Goal: Information Seeking & Learning: Learn about a topic

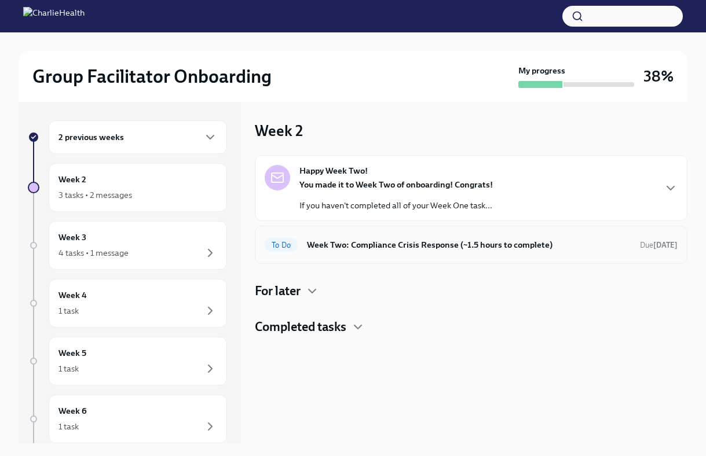
click at [401, 254] on div "To Do Week Two: Compliance Crisis Response (~1.5 hours to complete) Due [DATE]" at bounding box center [471, 245] width 413 height 19
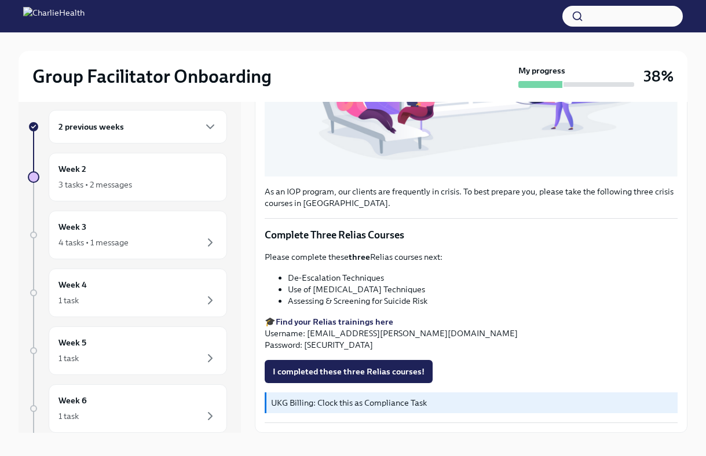
scroll to position [20, 0]
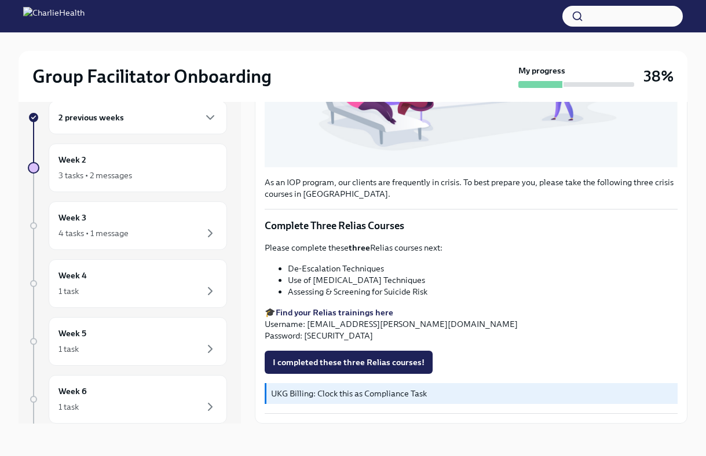
click at [358, 314] on strong "Find your Relias trainings here" at bounding box center [335, 312] width 118 height 10
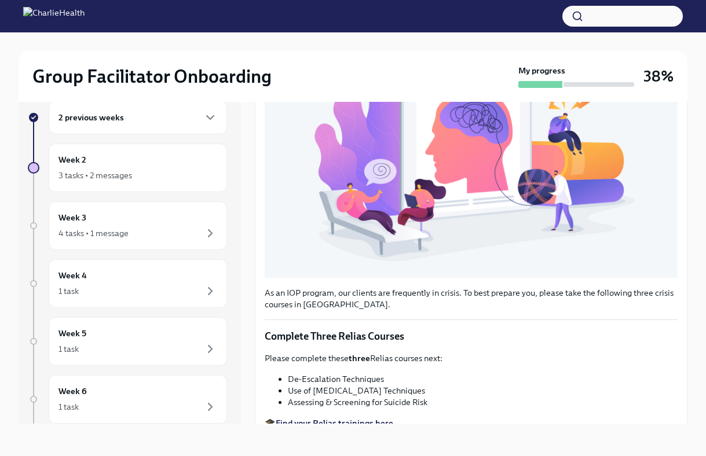
scroll to position [328, 0]
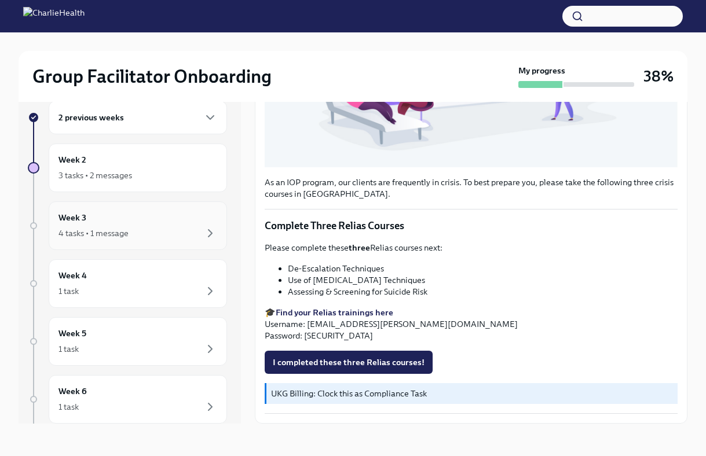
click at [112, 221] on div "Week 3 4 tasks • 1 message" at bounding box center [137, 225] width 159 height 29
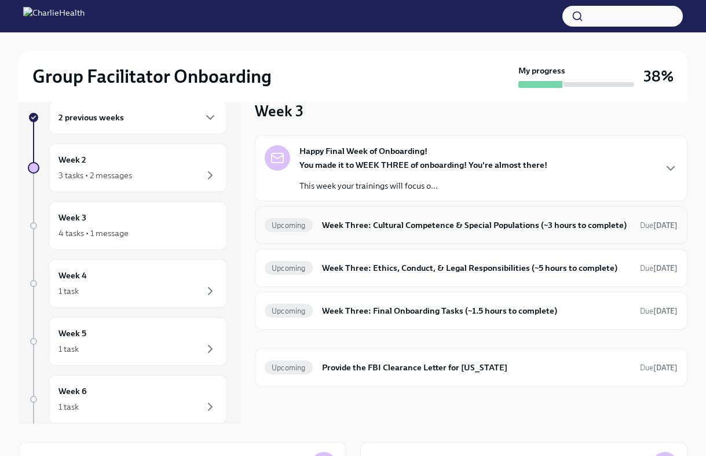
click at [398, 232] on div "Upcoming Week Three: Cultural Competence & Special Populations (~3 hours to com…" at bounding box center [471, 225] width 413 height 19
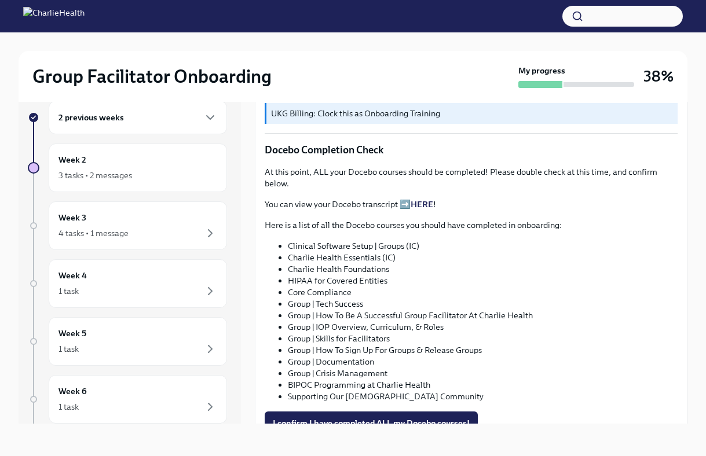
scroll to position [522, 0]
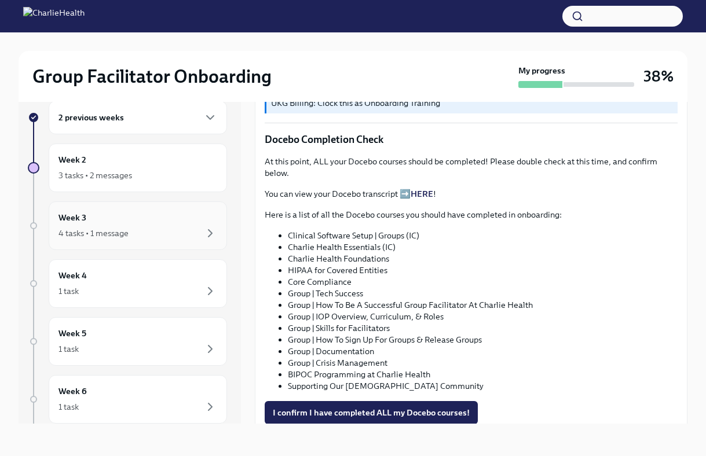
click at [130, 223] on div "Week 3 4 tasks • 1 message" at bounding box center [137, 225] width 159 height 29
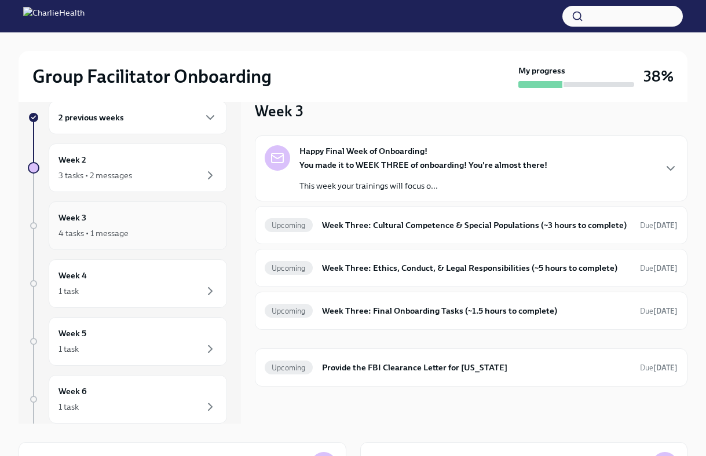
click at [145, 221] on div "Week 3 4 tasks • 1 message" at bounding box center [137, 225] width 159 height 29
click at [400, 224] on h6 "Week Three: Cultural Competence & Special Populations (~3 hours to complete)" at bounding box center [476, 225] width 309 height 13
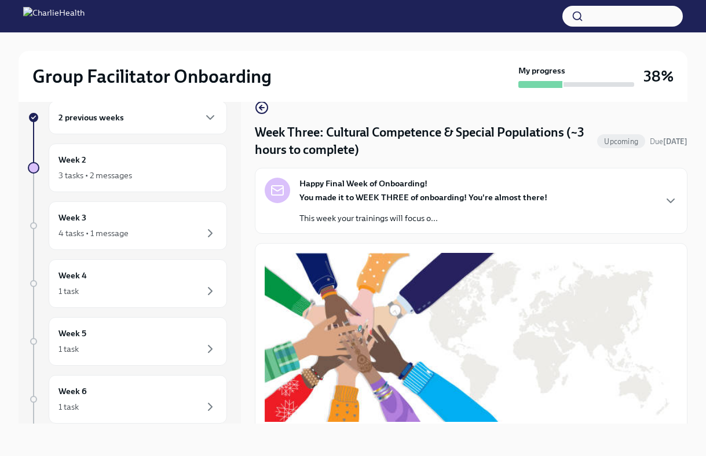
click at [380, 221] on p "This week your trainings will focus o..." at bounding box center [423, 218] width 248 height 12
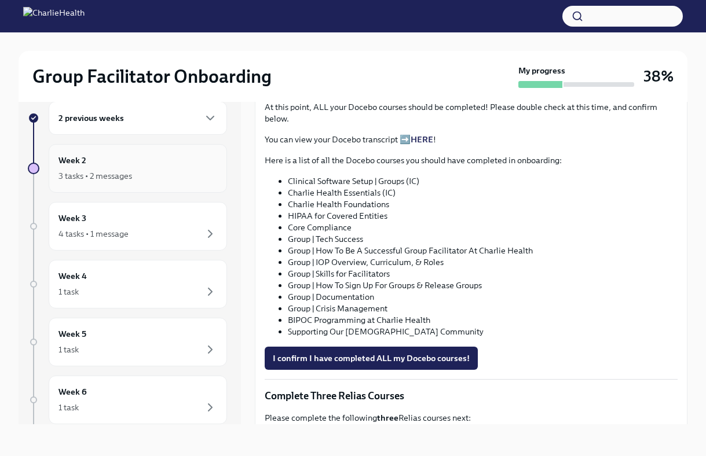
scroll to position [17, 0]
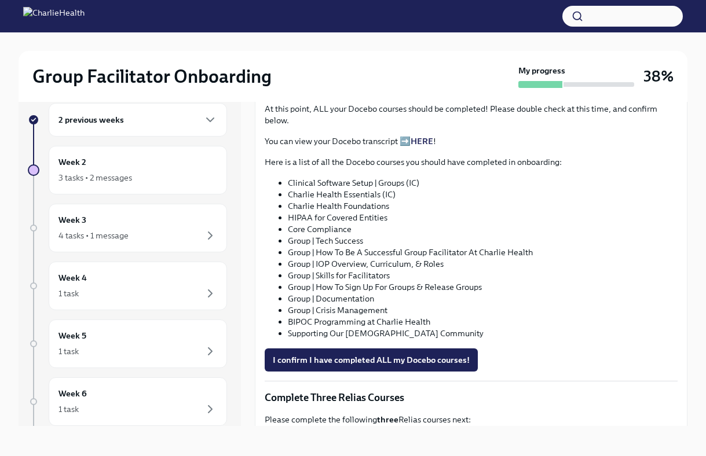
click at [159, 126] on div "2 previous weeks" at bounding box center [137, 120] width 159 height 14
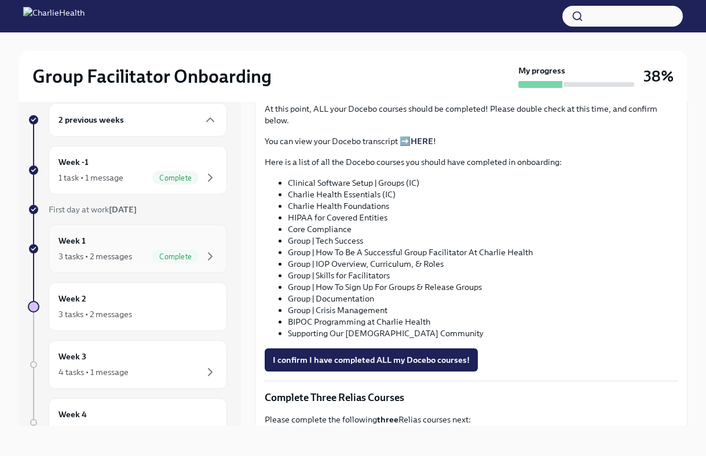
click at [152, 250] on div "Complete" at bounding box center [175, 257] width 46 height 14
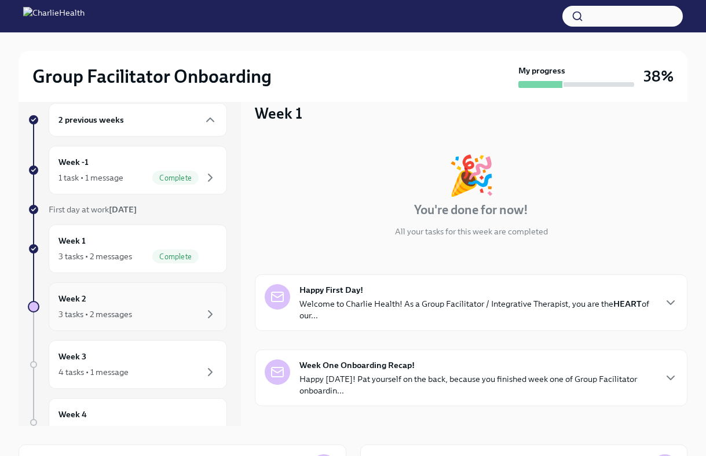
click at [138, 313] on div "3 tasks • 2 messages" at bounding box center [137, 314] width 159 height 14
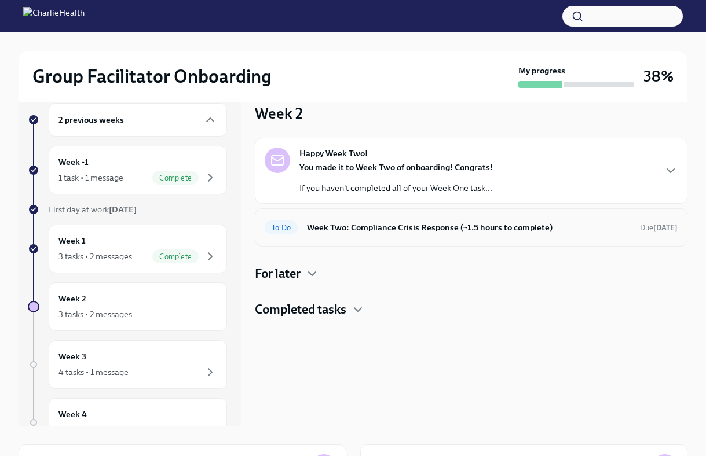
click at [408, 233] on h6 "Week Two: Compliance Crisis Response (~1.5 hours to complete)" at bounding box center [469, 227] width 324 height 13
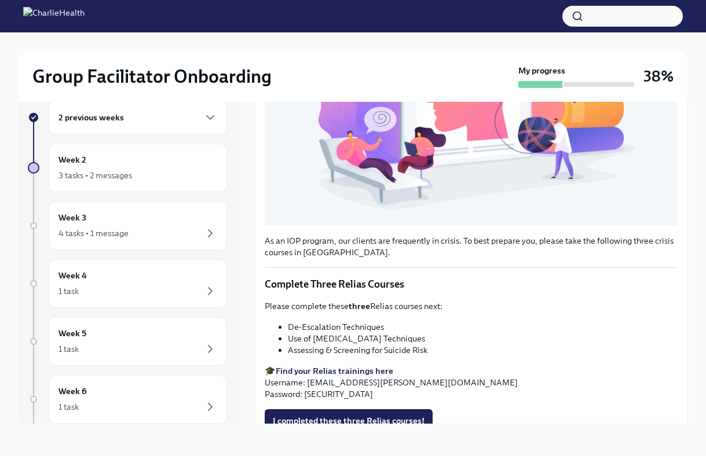
scroll to position [328, 0]
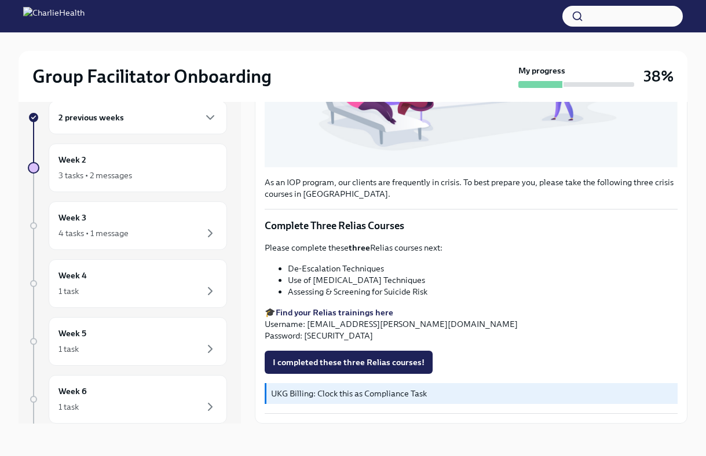
click at [343, 310] on strong "Find your Relias trainings here" at bounding box center [335, 312] width 118 height 10
